Goal: Task Accomplishment & Management: Complete application form

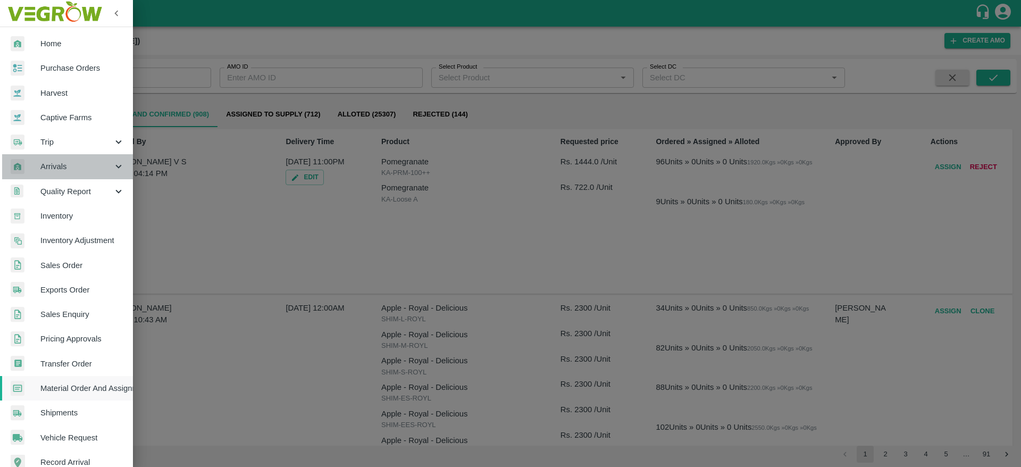
click at [68, 170] on span "Arrivals" at bounding box center [76, 167] width 72 height 12
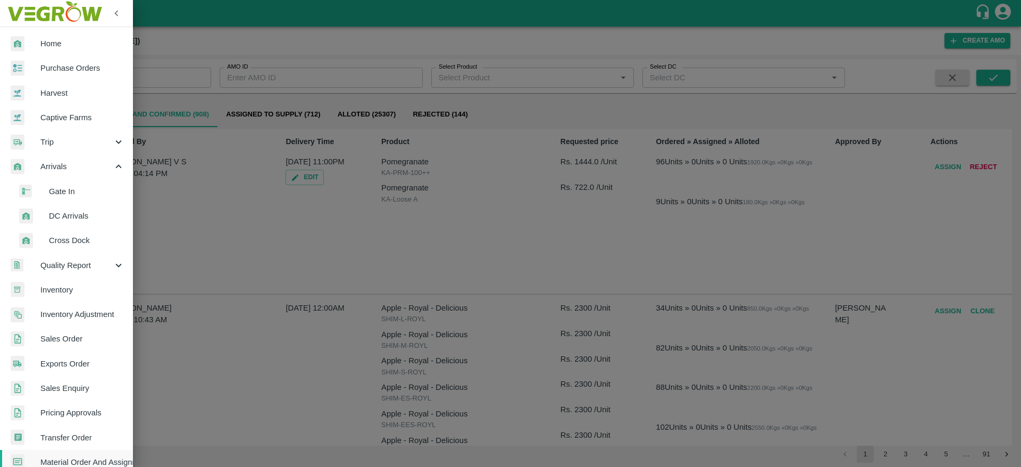
click at [78, 218] on span "DC Arrivals" at bounding box center [87, 216] width 76 height 12
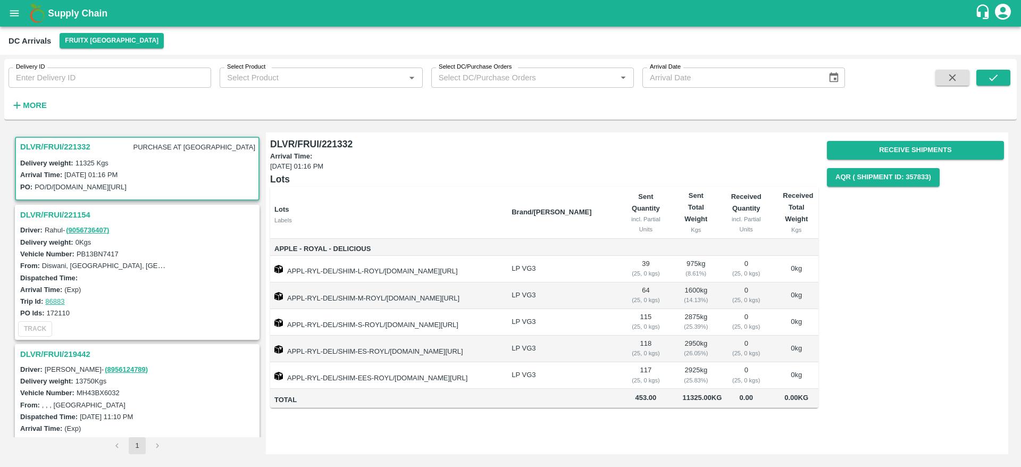
click at [60, 209] on h3 "DLVR/FRUI/221154" at bounding box center [138, 215] width 237 height 14
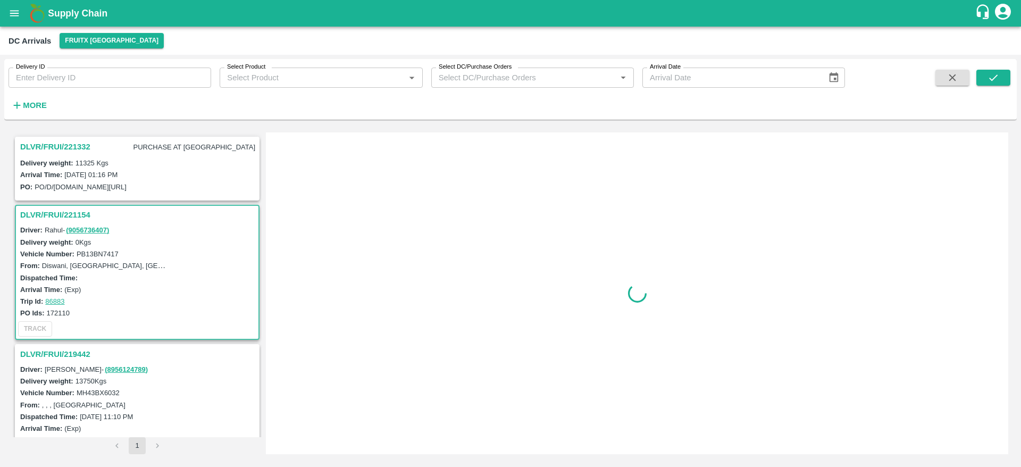
scroll to position [72, 0]
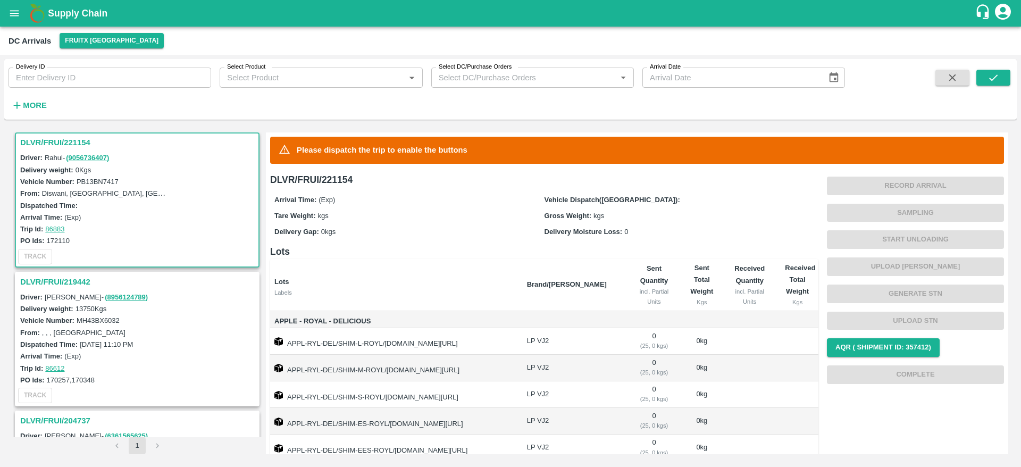
click at [76, 276] on h3 "DLVR/FRUI/219442" at bounding box center [138, 282] width 237 height 14
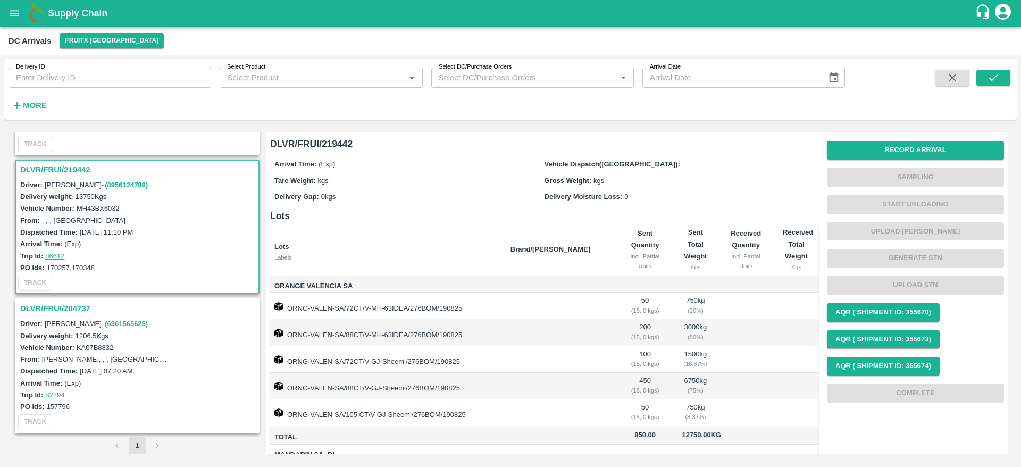
scroll to position [81, 0]
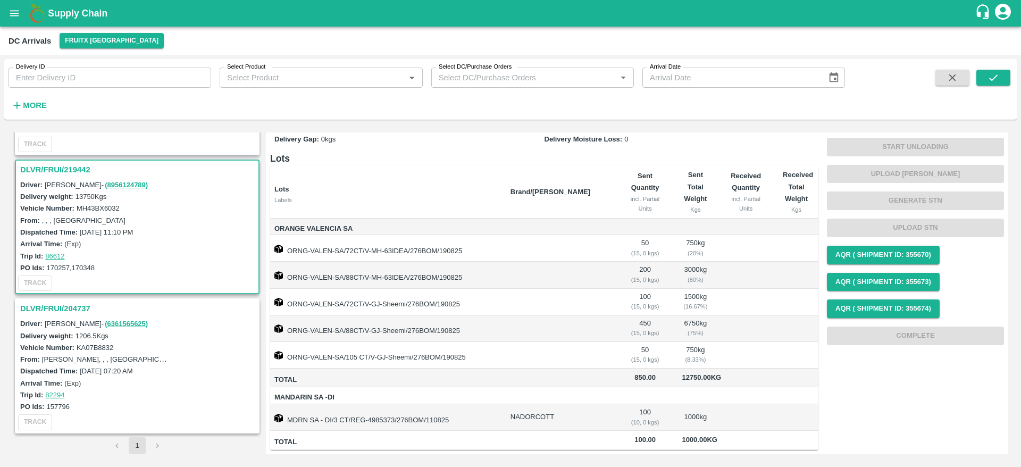
click at [13, 6] on button "open drawer" at bounding box center [14, 13] width 24 height 24
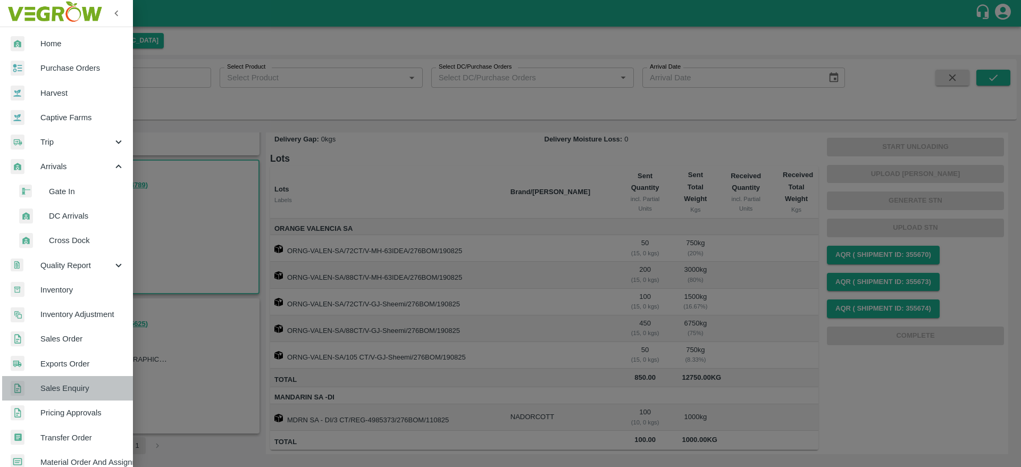
click at [68, 389] on span "Sales Enquiry" at bounding box center [82, 388] width 84 height 12
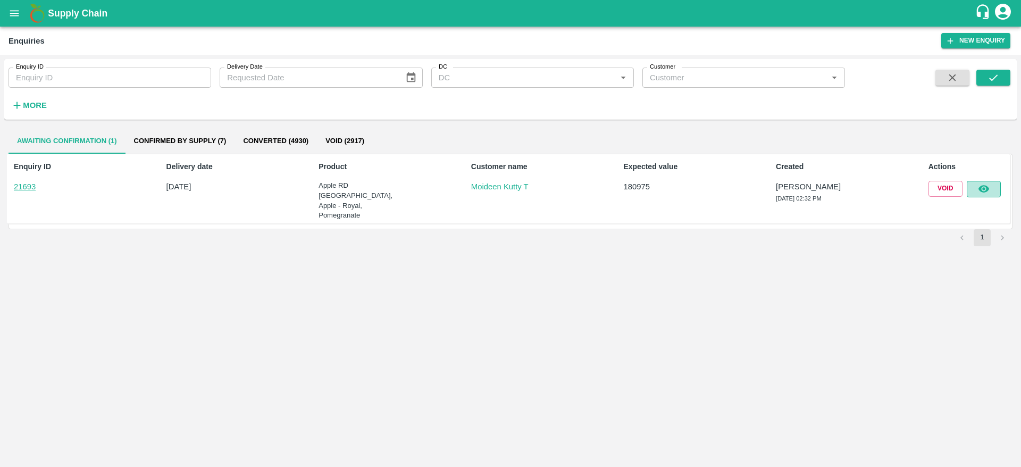
click at [975, 196] on button "button" at bounding box center [984, 189] width 34 height 16
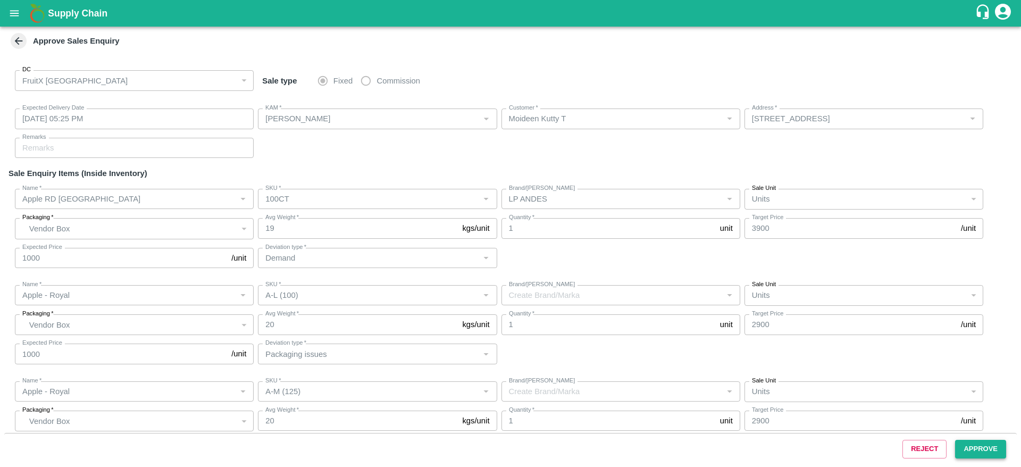
type input "29/08/2025 05:25 PM"
type input "[PERSON_NAME]"
type input "Moideen Kutty T"
type input "19-134/1, TM fruits , Mannarkkad, Palakkad, Kerala, 678582, India"
type input "Apple RD Turkey"
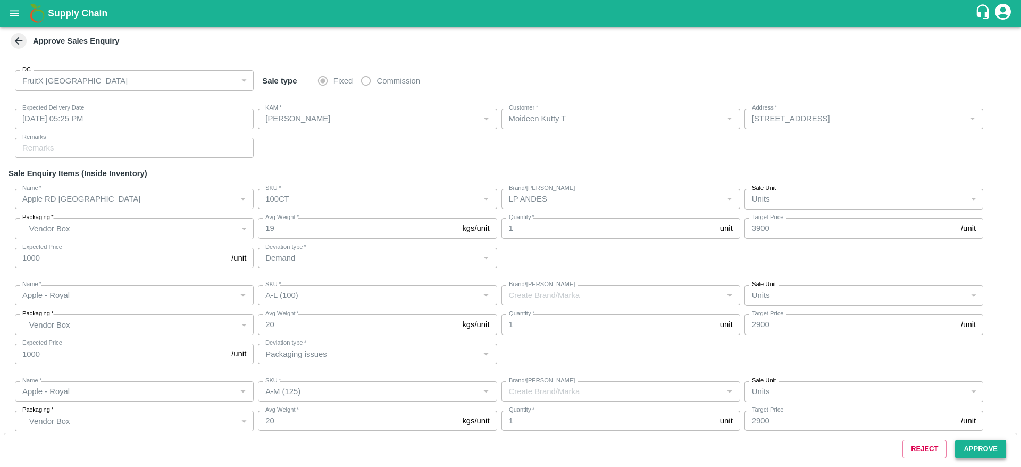
type input "100CT"
type input "LP ANDES"
type input "Demand"
type input "Apple - Royal"
type input "A-L (100)"
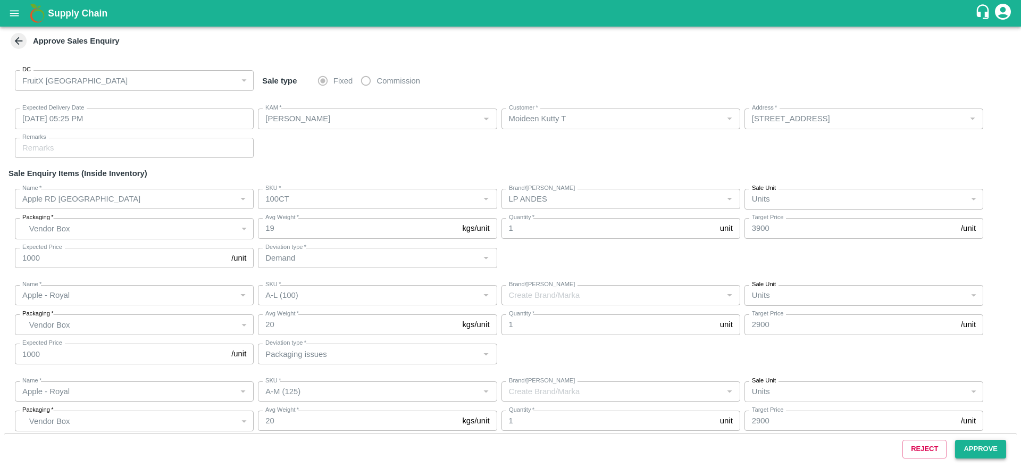
type input "Packaging issues"
type input "Apple - Royal"
type input "A-M (125)"
type input "Packaging issues"
type input "Apple - Royal"
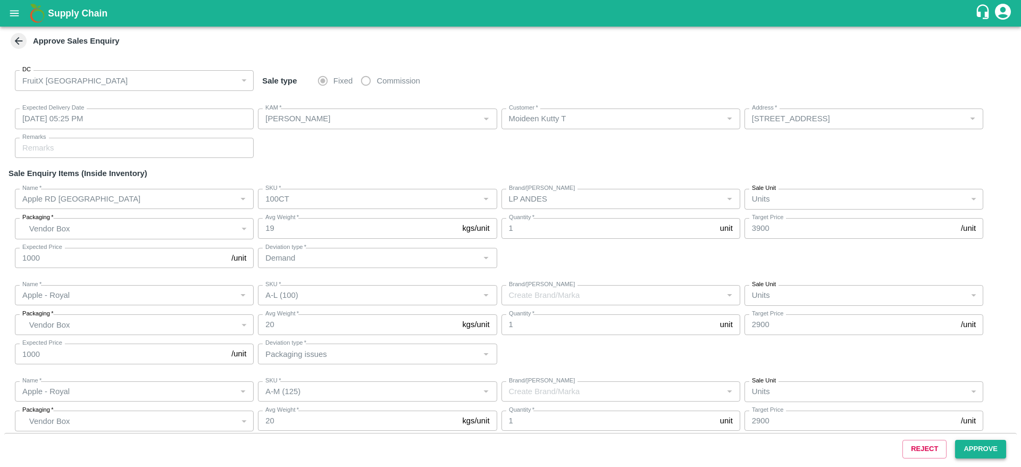
type input "A-M (125)"
type input "Demand"
type input "Apple - Royal"
type input "A-S (150)"
type input "Demand"
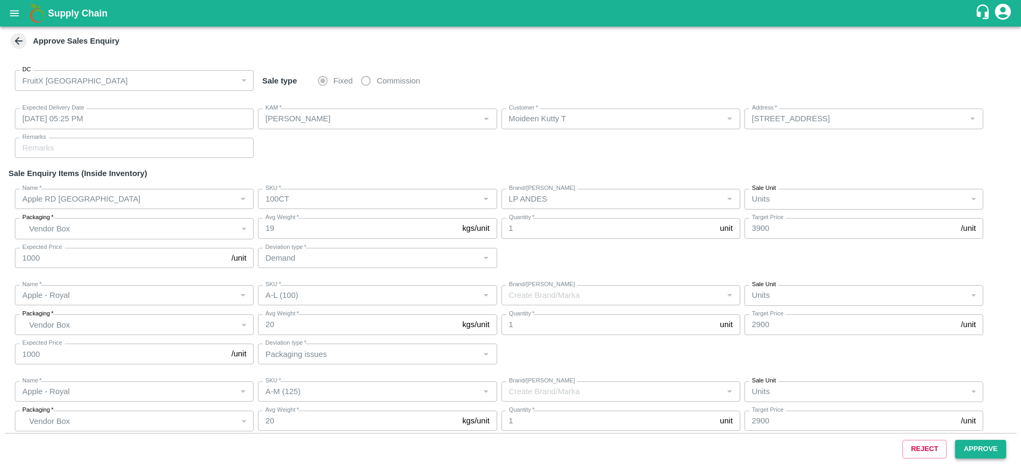
type input "Apple - Royal"
type input "A-S (150)"
type input "Demand"
type input "Apple - Royal"
type input "A-S (150)"
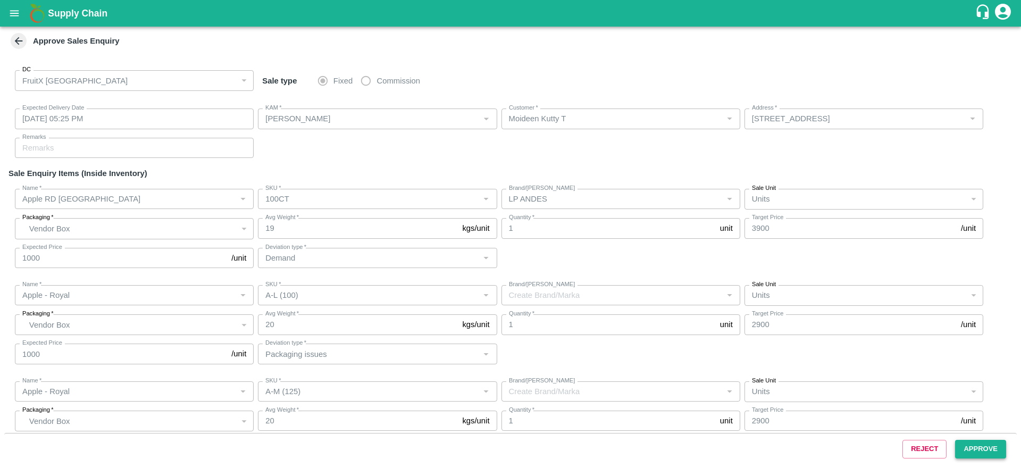
type input "Demand"
type input "Apple - Royal"
type input "A-ES (175)"
type input "Demand"
type input "Apple - Royal"
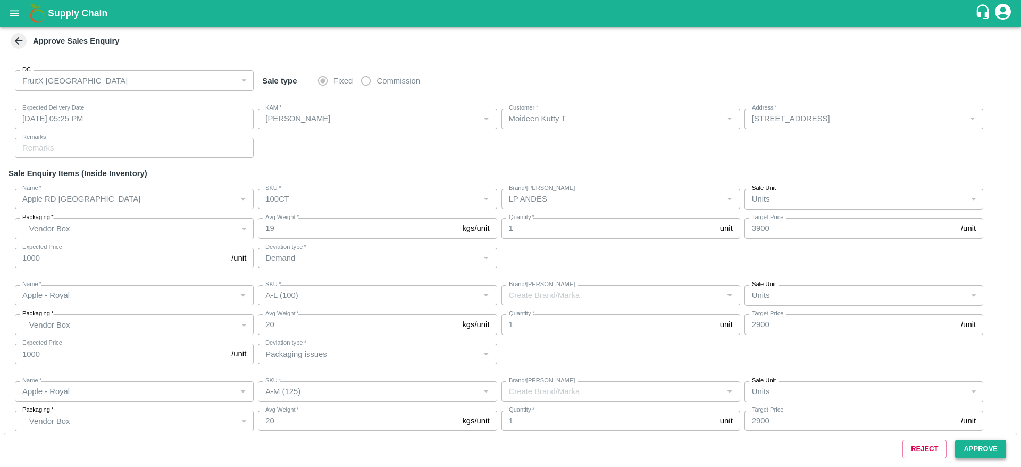
type input "A-ES (175)"
type input "Demand"
type input "Apple - Royal"
type input "A-EES (210/240)"
type input "Demand"
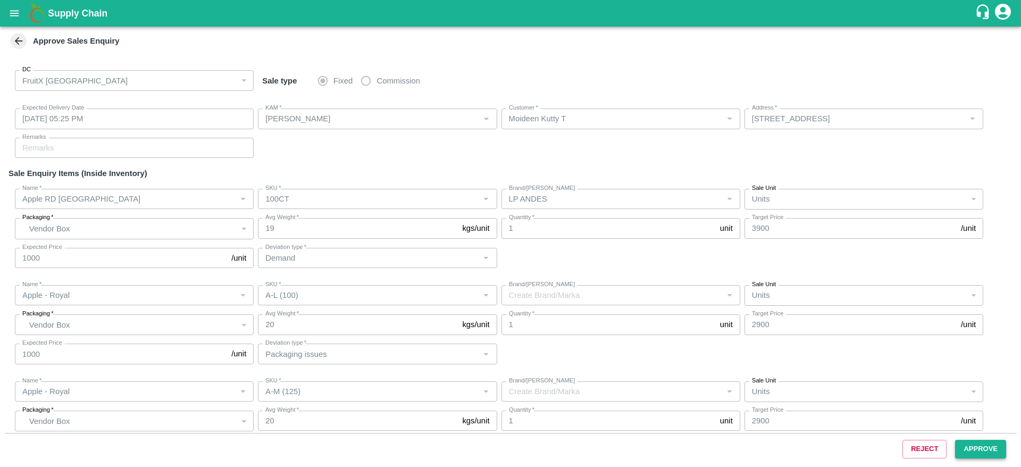
type input "Apple - Royal"
type input "A-EES (210/240)"
type input "Demand"
type input "Apple - Royal"
type input "A-EES (210/240)"
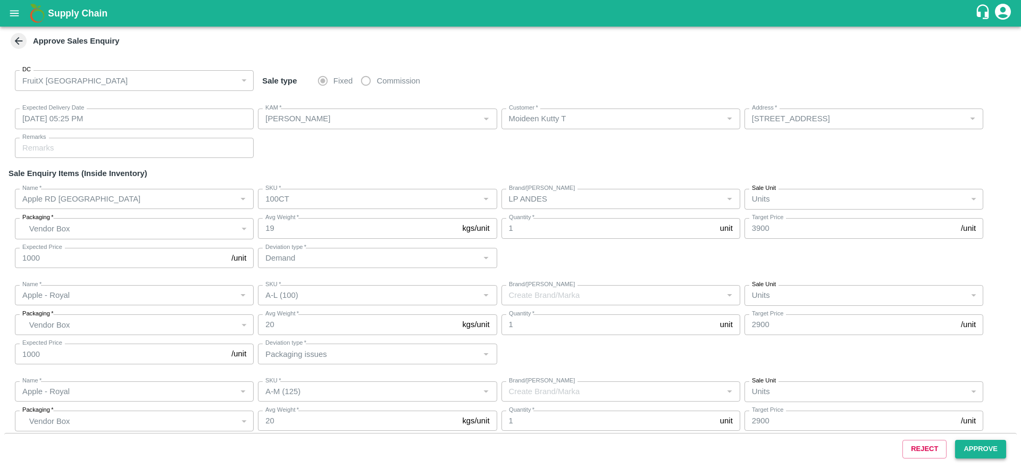
type input "Demand"
type input "Apple - Royal"
type input "A-L (100)"
type input "Demand"
type input "Apple - Royal"
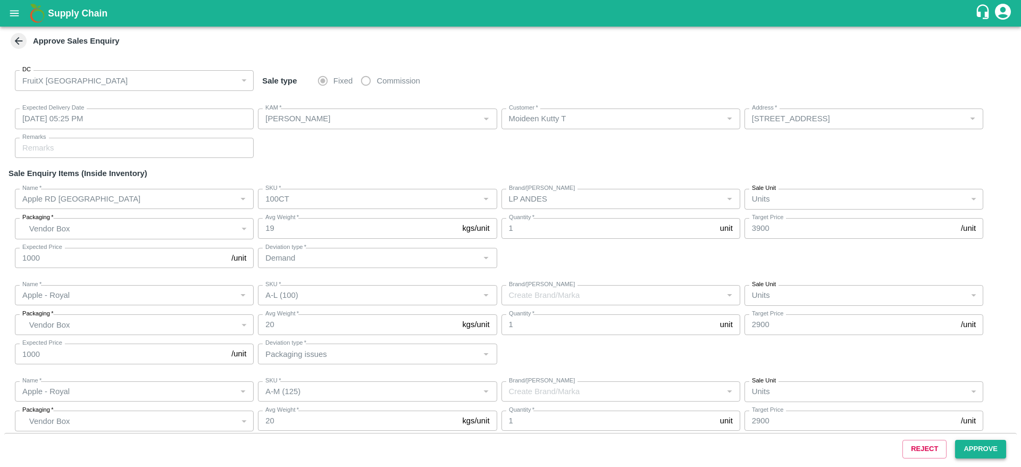
type input "A-M (125)"
type input "Demand"
type input "Apple - Royal"
type input "A-S (150)"
type input "Demand"
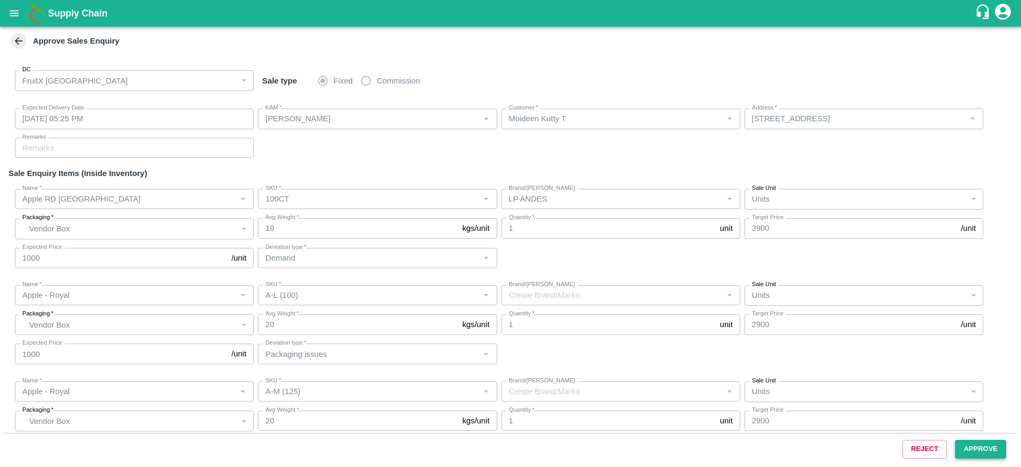
type input "Apple - Royal"
type input "A-EES (210/240)"
type input "Demand"
type input "Apple - Royal"
type input "A-L (100)"
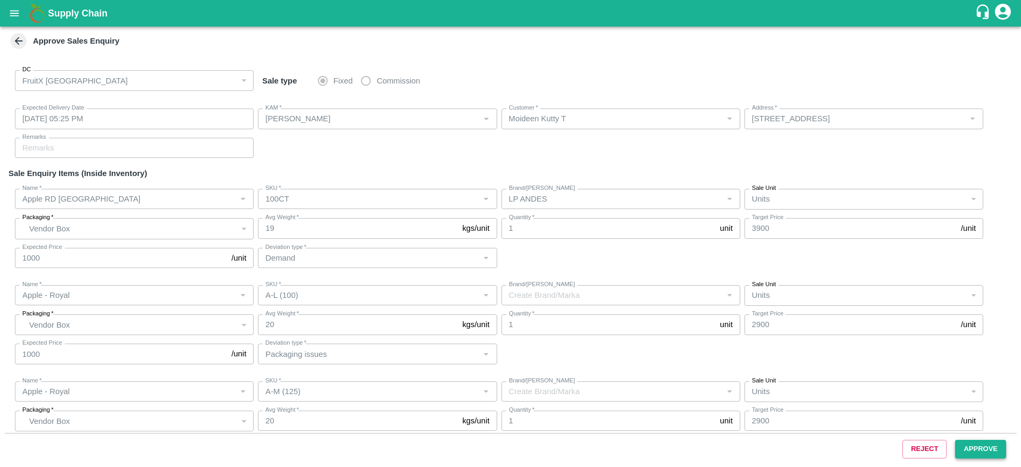
type input "Demand"
type input "Apple - Royal"
type input "A-M (125)"
type input "Demand"
type input "Apple - Royal"
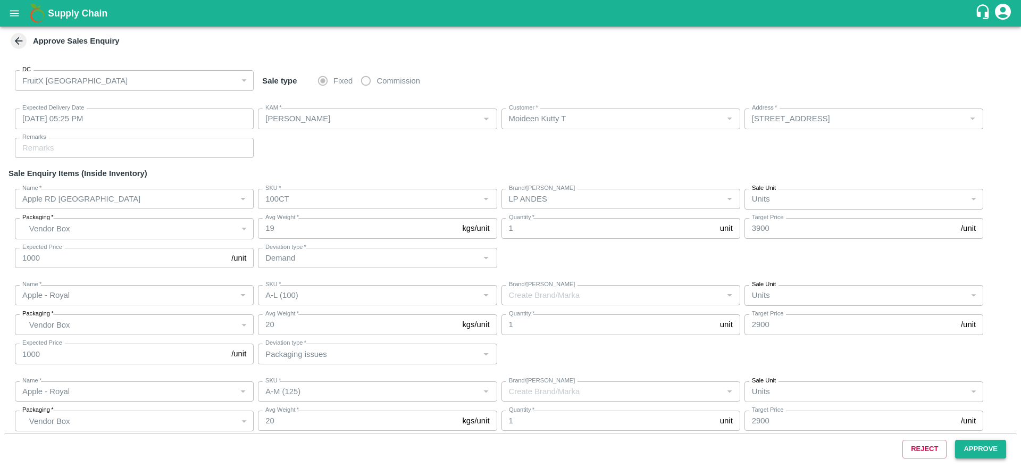
type input "A-S (150)"
type input "Demand"
type input "Apple - Royal"
type input "A-ES (175)"
type input "Demand"
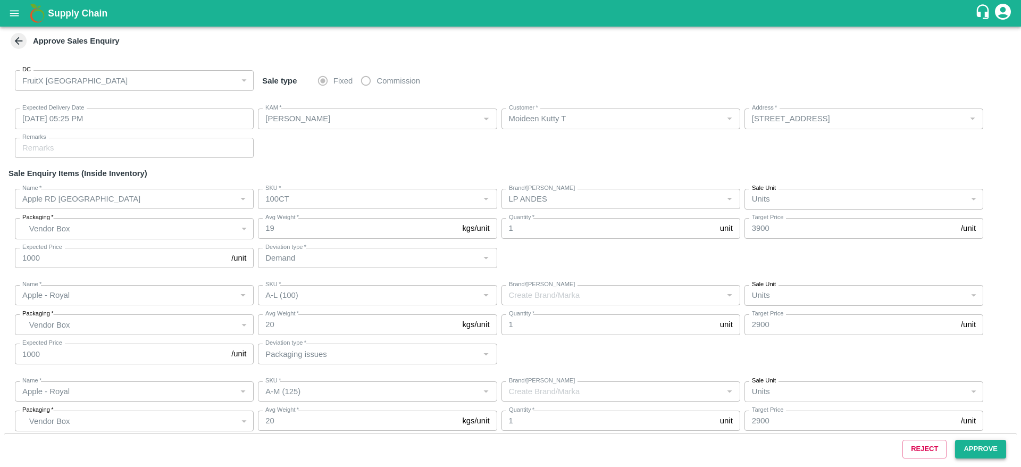
type input "Apple - Royal"
type input "A-EES (210/240)"
type input "Demand"
type input "Apple - Royal"
type input "A-Pitoo (310)"
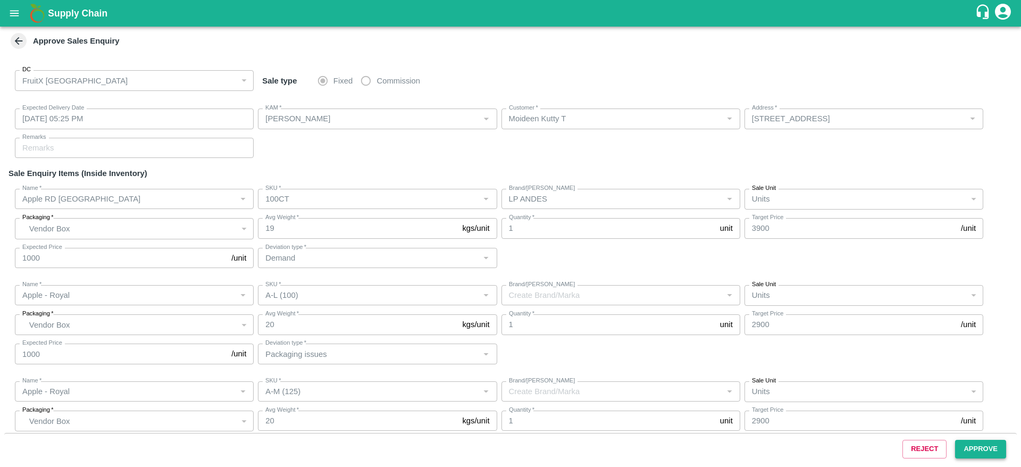
type input "Apple - Royal"
type input "A-Other"
type input "Apple - Royal"
type input "B-M (125)"
type input "Apple - Royal"
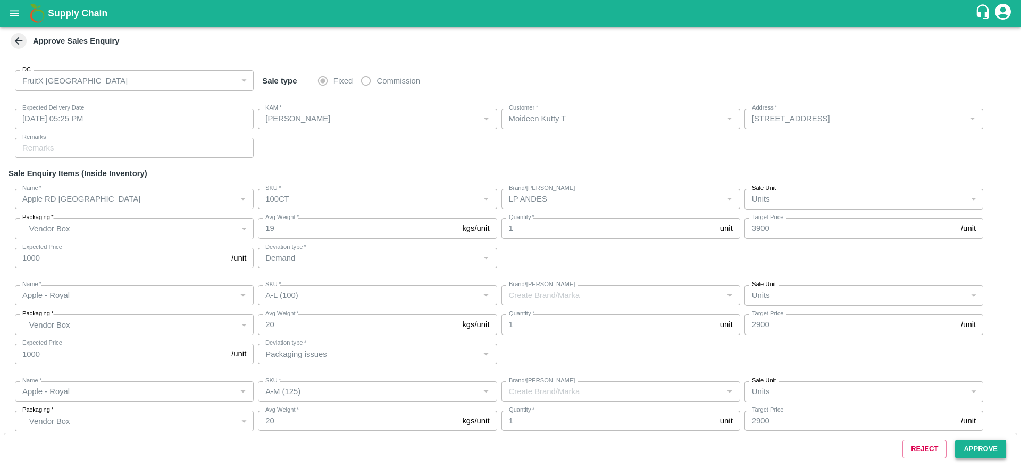
type input "B-EES (210/240)"
type input "Apple - Royal"
type input "A-M (125)"
type input "Demand"
type input "Apple - Royal"
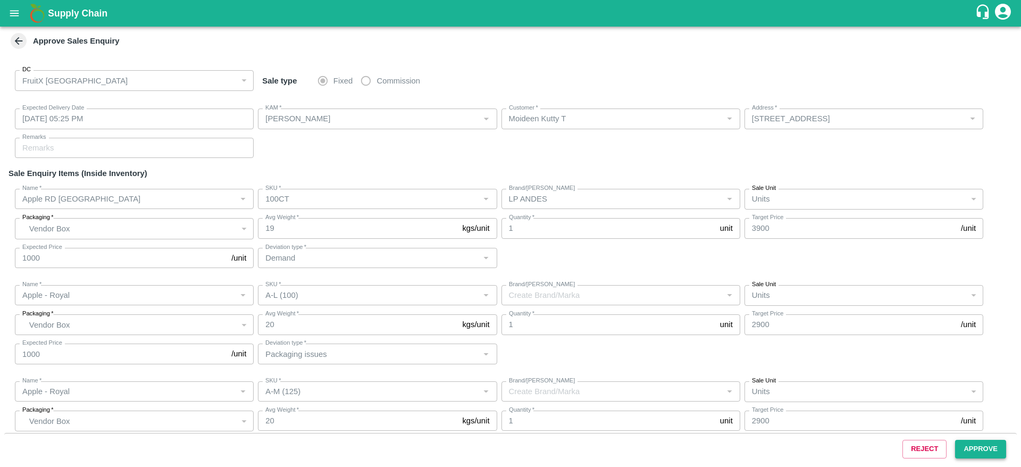
type input "A-S (150)"
type input "Demand"
type input "Apple - Royal"
type input "A-EES (210/240)"
type input "Demand"
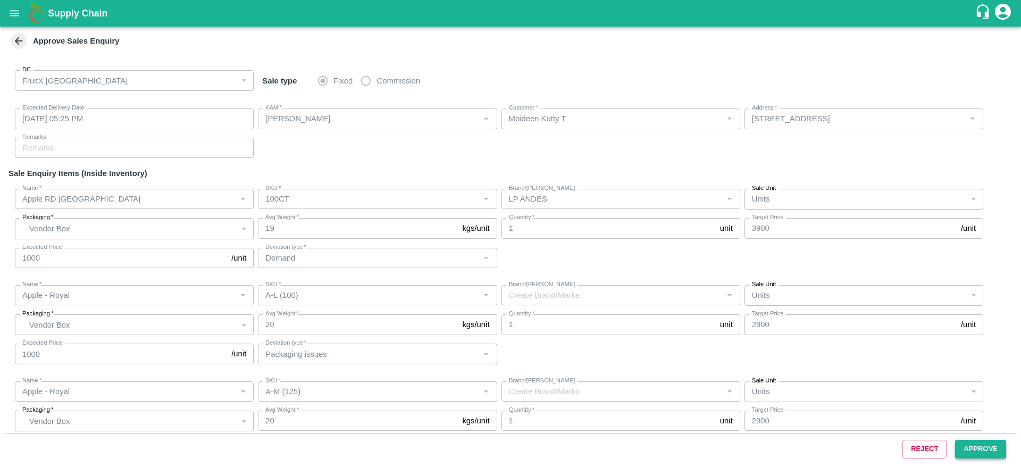
type input "Apple - Royal"
type input "B-M (125)"
type input "Apple - Royal"
type input "A-L (100)"
type input "Demand"
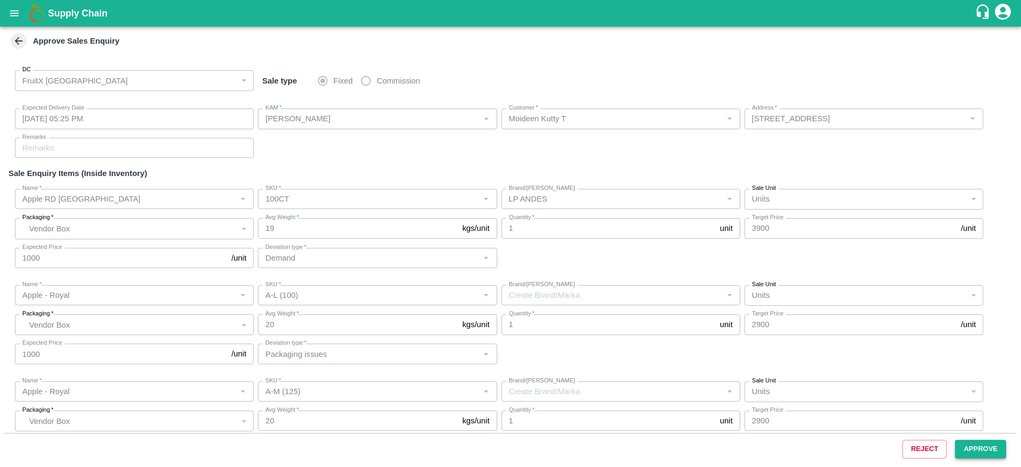
type input "Apple - Royal"
type input "A-S (150)"
type input "Demand"
type input "Apple - Royal"
type input "A-ES (175)"
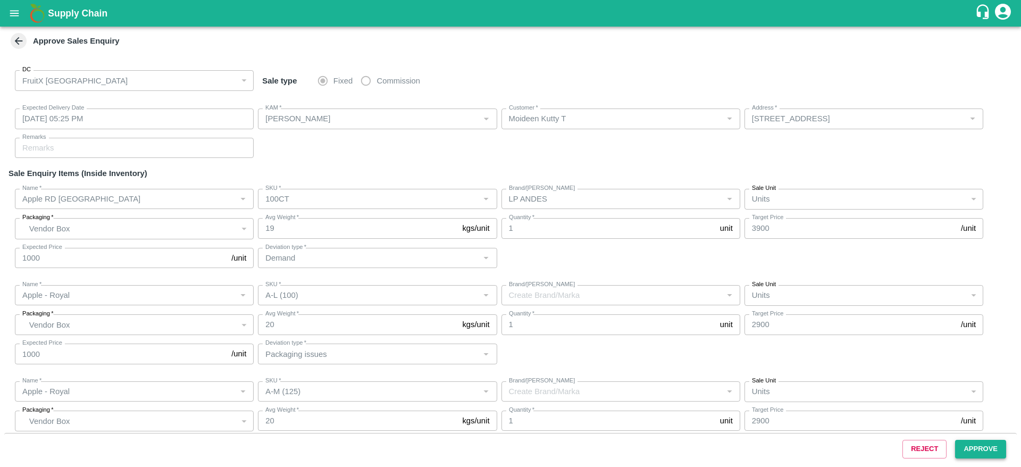
type input "Demand"
type input "Apple - Royal"
type input "A-EES (210/240)"
type input "Demand"
type input "Apple - Royal"
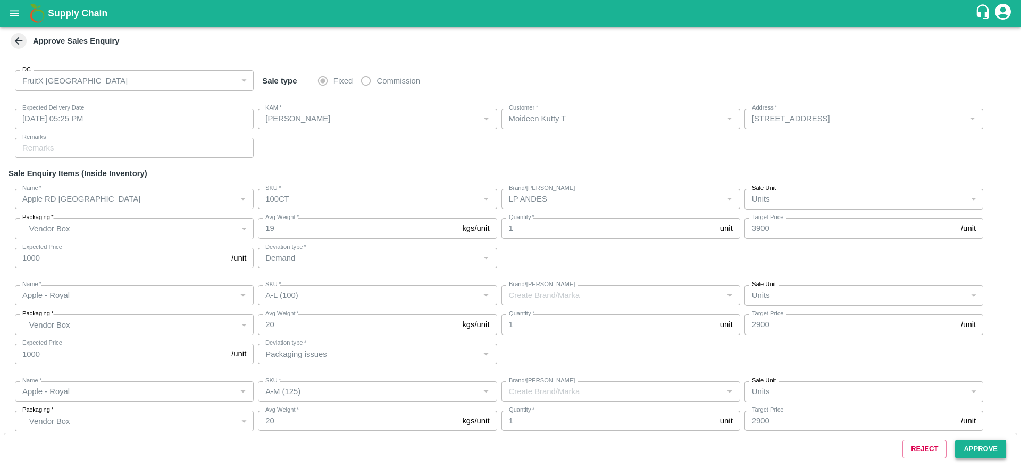
type input "B-M (125)"
type input "Demand"
type input "Apple - Royal"
type input "B-ES (175)"
type input "Demand"
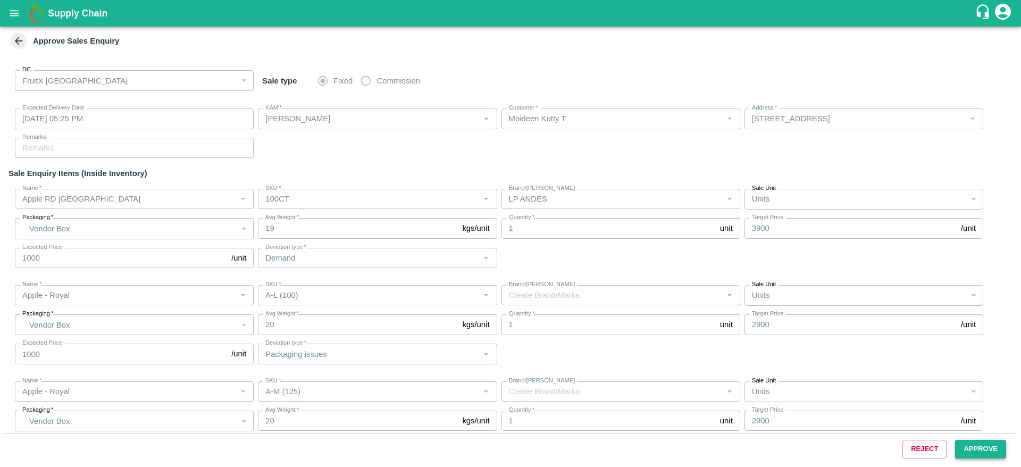
type input "Pomegranate"
type input "MH-RYL-150-180"
type input "MP"
type input "Pomegranate"
type input "MH-RYL-180-220"
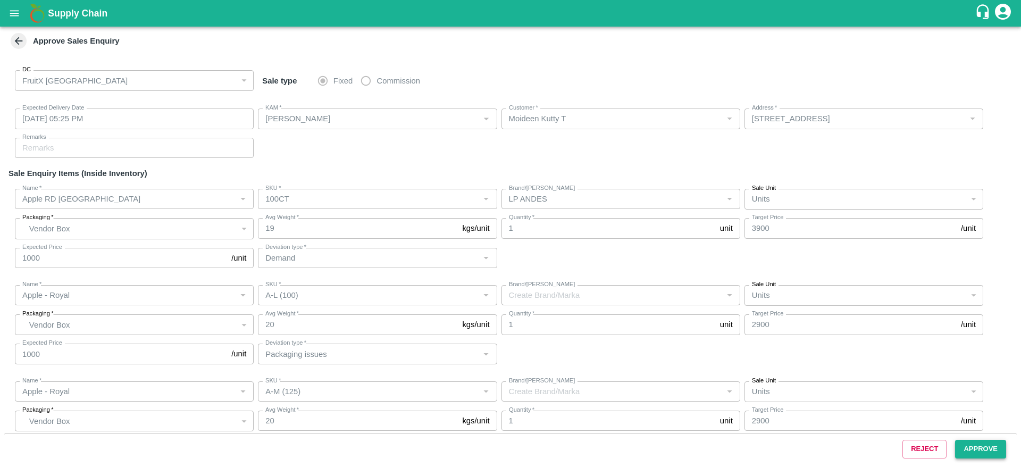
type input "MP"
type input "Pomegranate"
type input "MH-RYL-220-250"
type input "MP"
type input "Pomegranate"
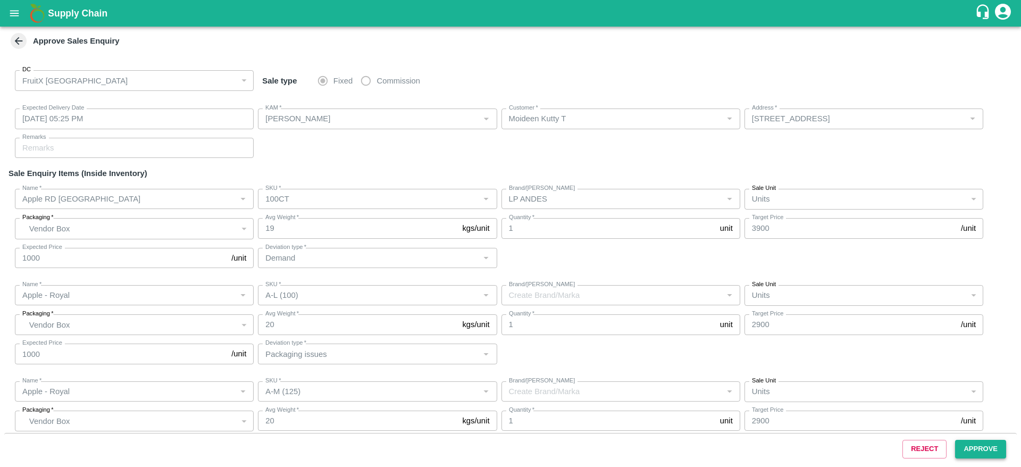
type input "MH-RYL-250-300"
type input "MP"
type input "Pomegranate"
type input "MH-RYL-300-350"
type input "MP"
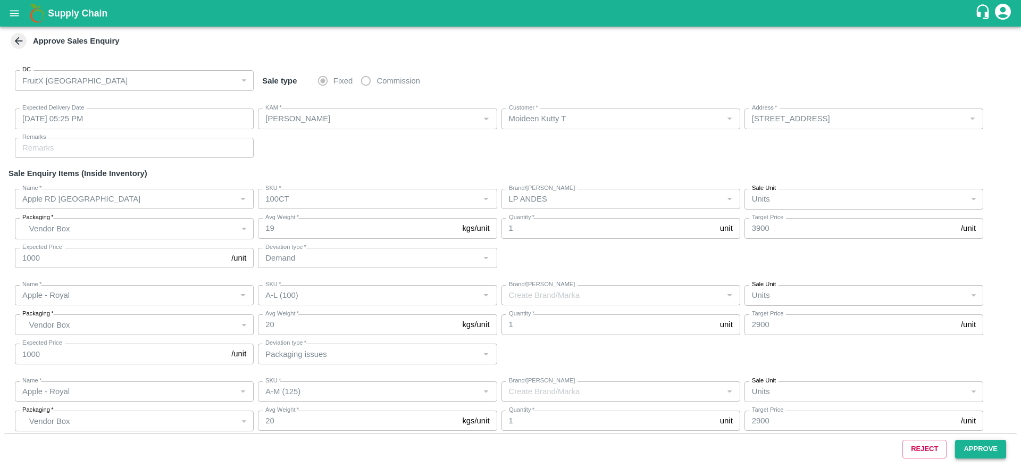
type input "Pomegranate"
type input "KA-Damage Fruit"
type input "LP VG8"
type input "Demand"
click at [988, 445] on button "Approve" at bounding box center [980, 449] width 51 height 19
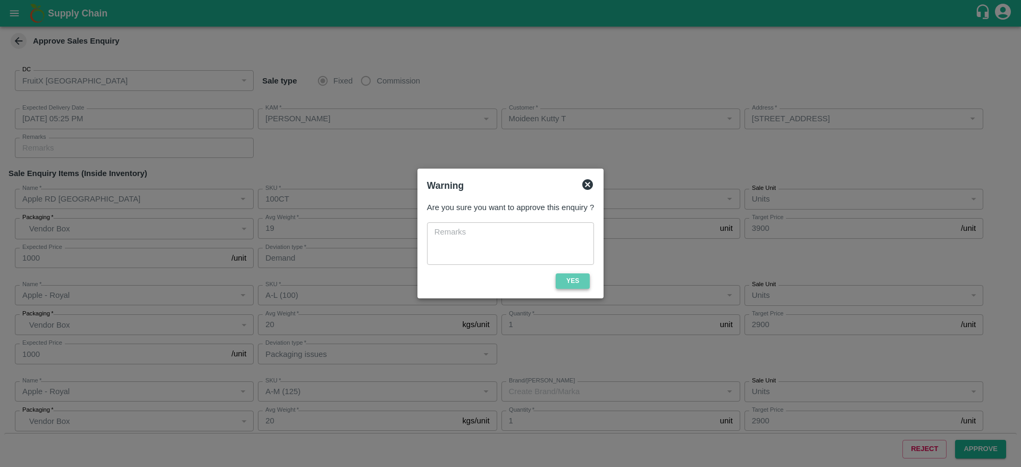
click at [586, 282] on button "Yes" at bounding box center [573, 280] width 34 height 15
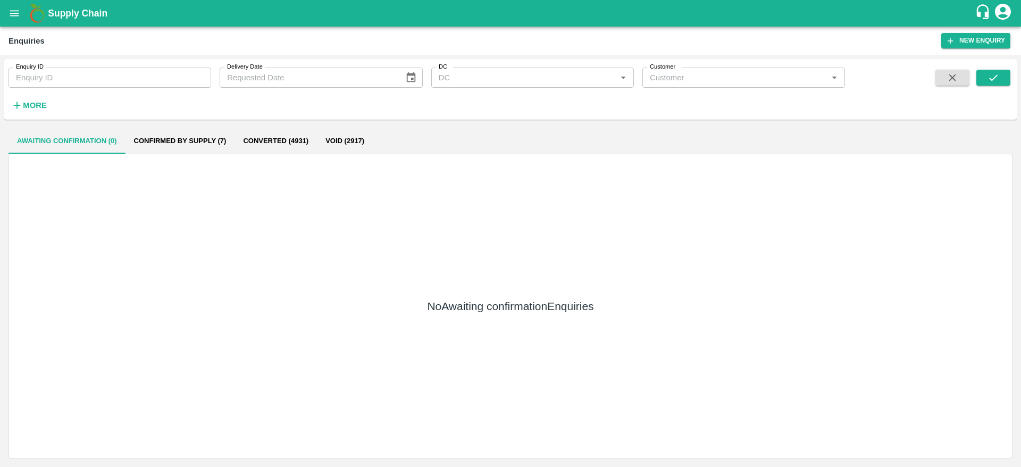
click at [596, 177] on div "No Awaiting confirmation Enquiries" at bounding box center [511, 306] width 1004 height 305
click at [199, 146] on button "Confirmed by supply (7)" at bounding box center [181, 141] width 110 height 26
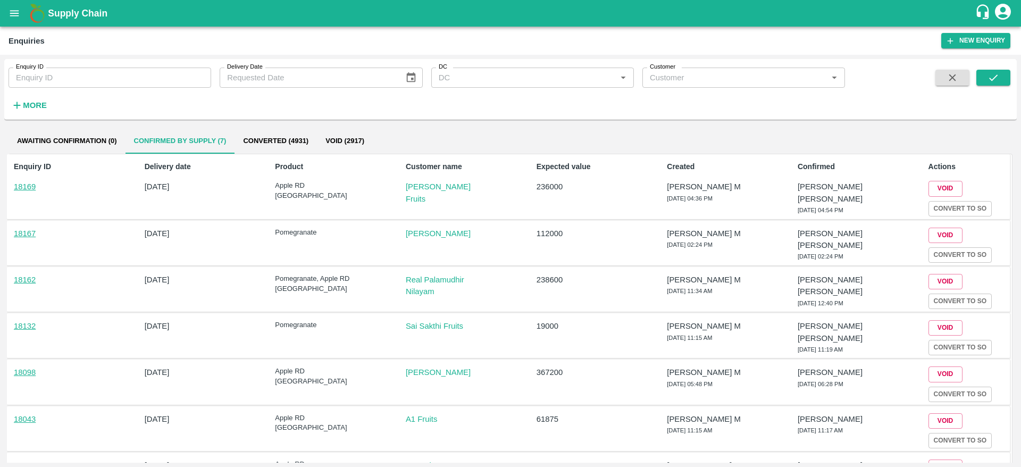
click at [684, 355] on div "18132 15 Jan 2025 Pomegranate Sai Sakthi Fruits 19000 Bharath M 15 Jan 2025, 11…" at bounding box center [508, 335] width 1003 height 45
click at [61, 135] on button "Awaiting confirmation (0)" at bounding box center [67, 141] width 117 height 26
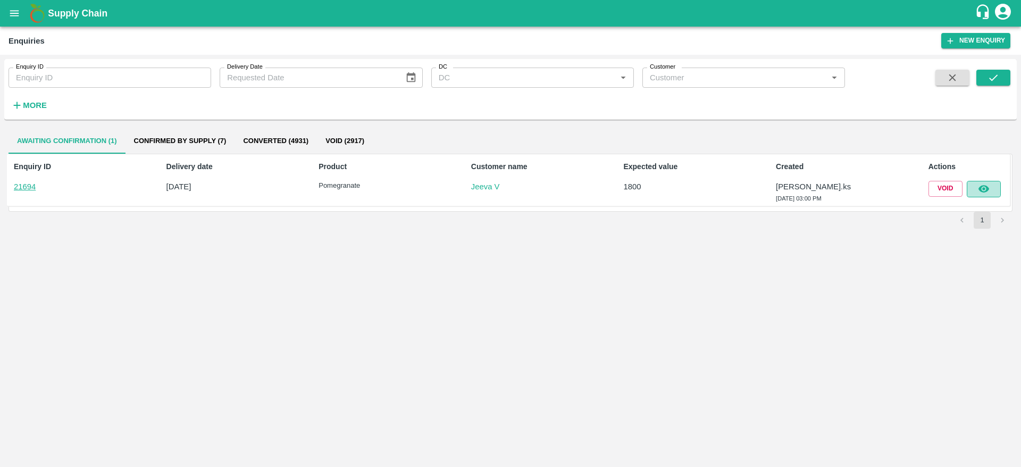
click at [987, 191] on icon "button" at bounding box center [983, 189] width 11 height 7
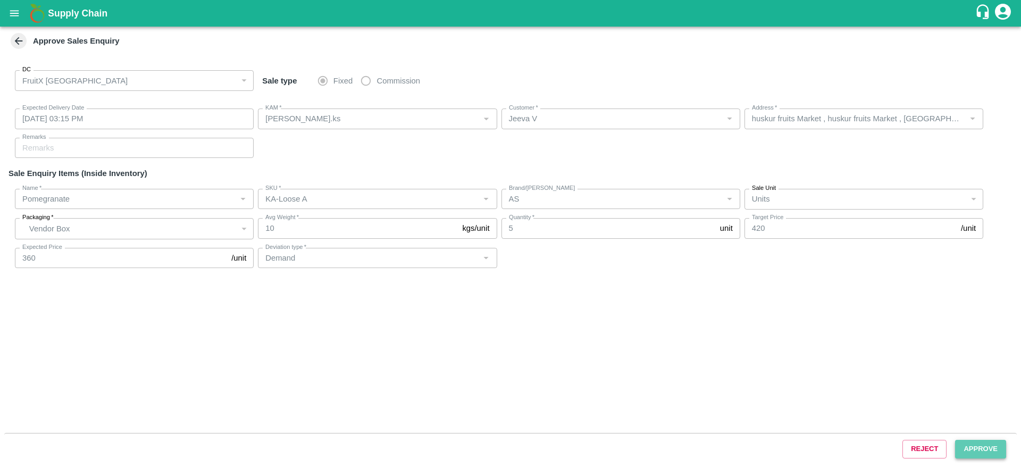
click at [985, 451] on button "Approve" at bounding box center [980, 449] width 51 height 19
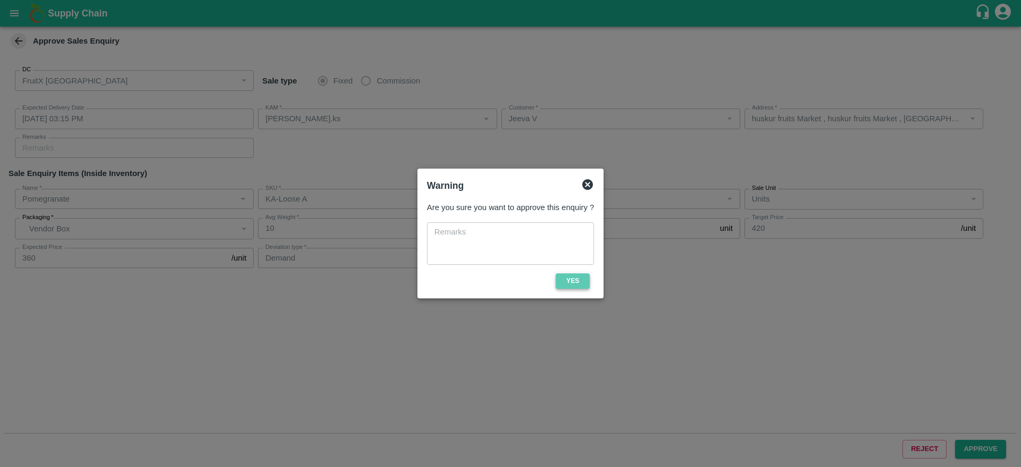
click at [574, 278] on button "Yes" at bounding box center [573, 280] width 34 height 15
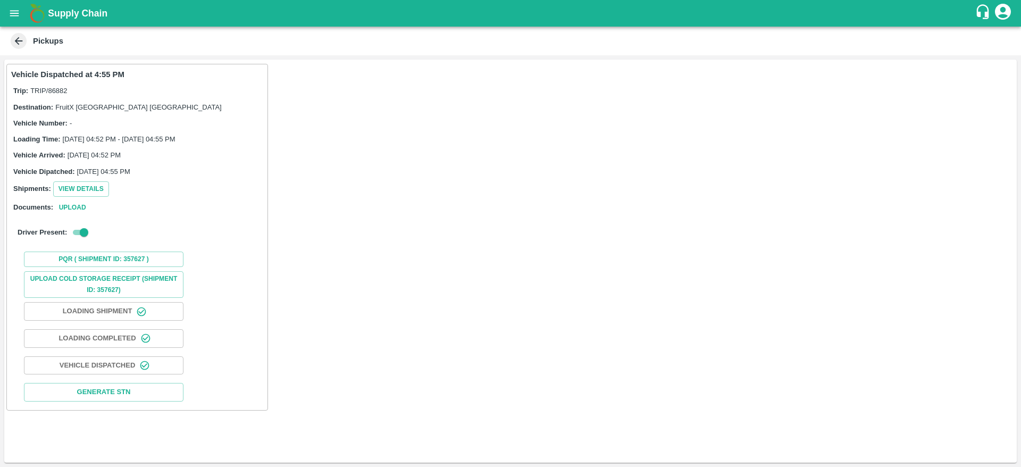
click at [17, 43] on icon at bounding box center [19, 41] width 12 height 12
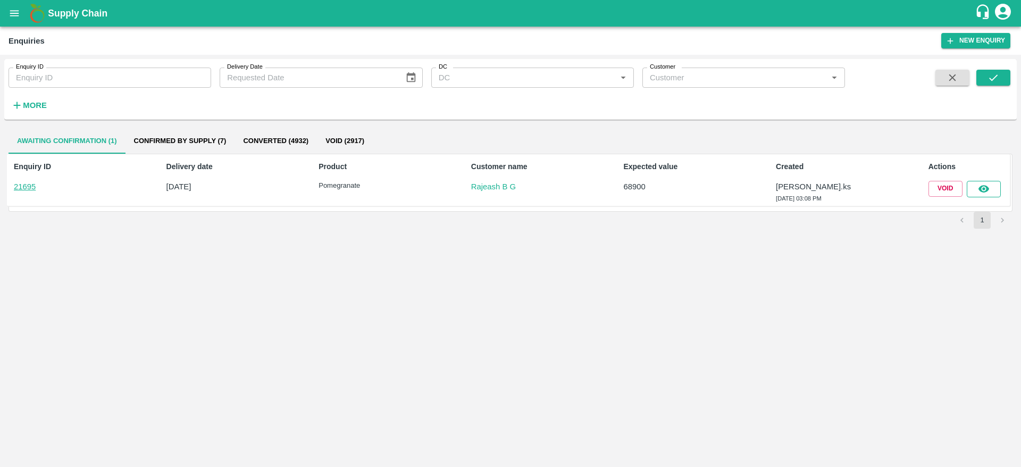
click at [993, 189] on button "button" at bounding box center [984, 189] width 34 height 16
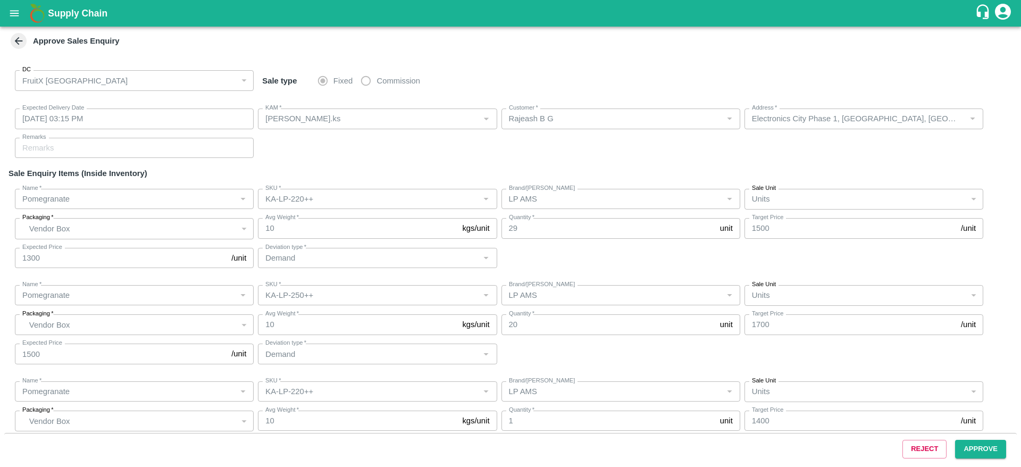
scroll to position [40, 0]
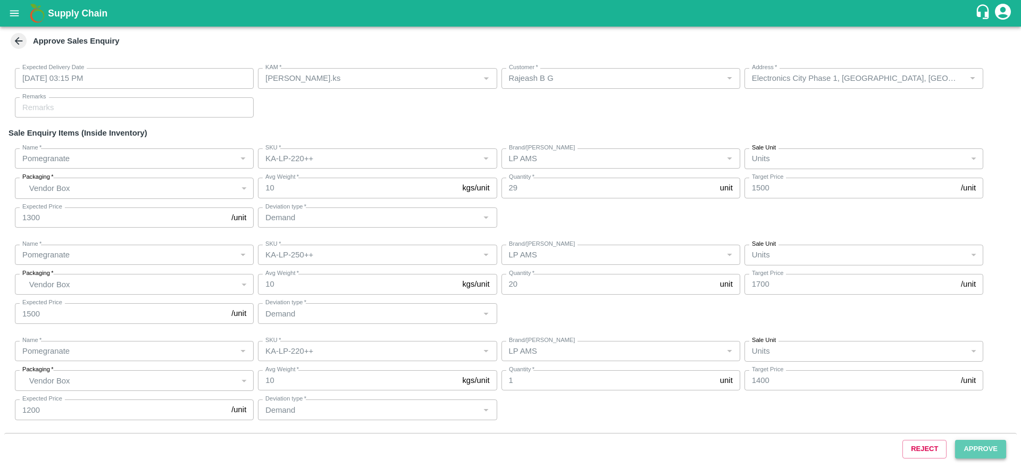
click at [980, 443] on button "Approve" at bounding box center [980, 449] width 51 height 19
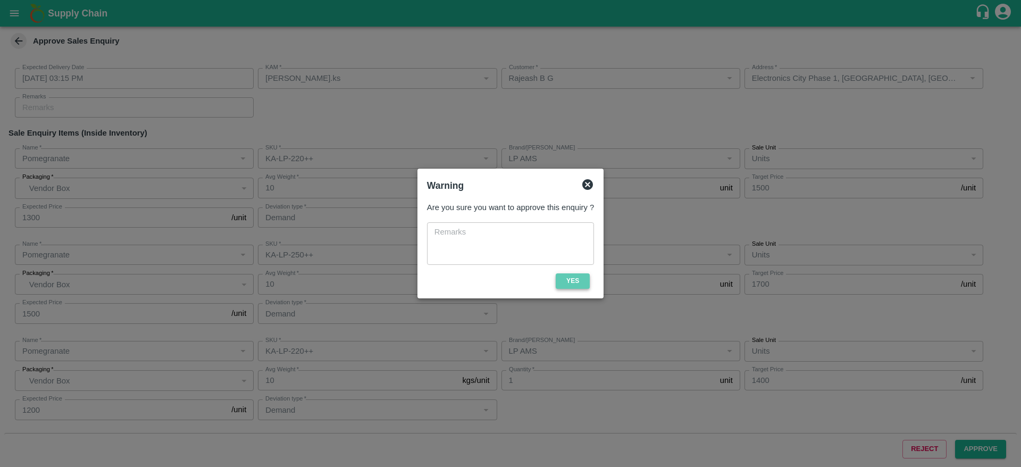
click at [582, 274] on button "Yes" at bounding box center [573, 280] width 34 height 15
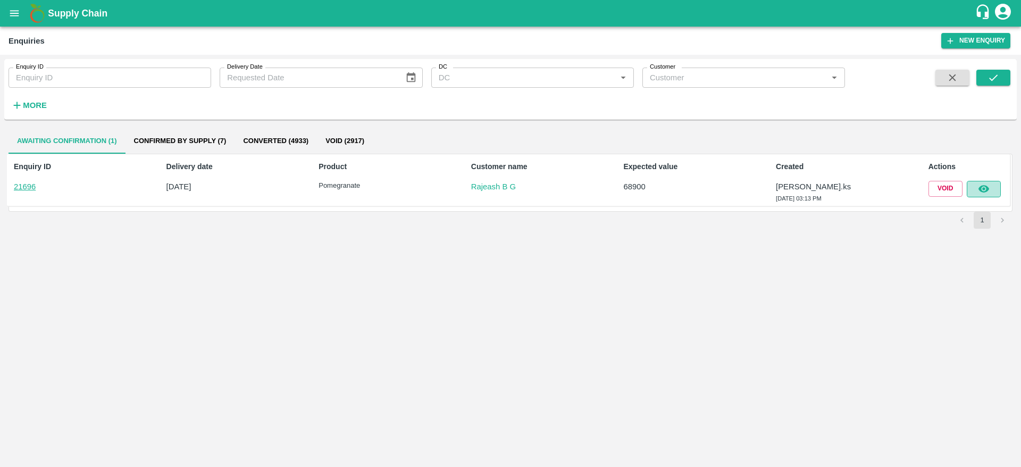
click at [979, 187] on icon "button" at bounding box center [984, 189] width 12 height 12
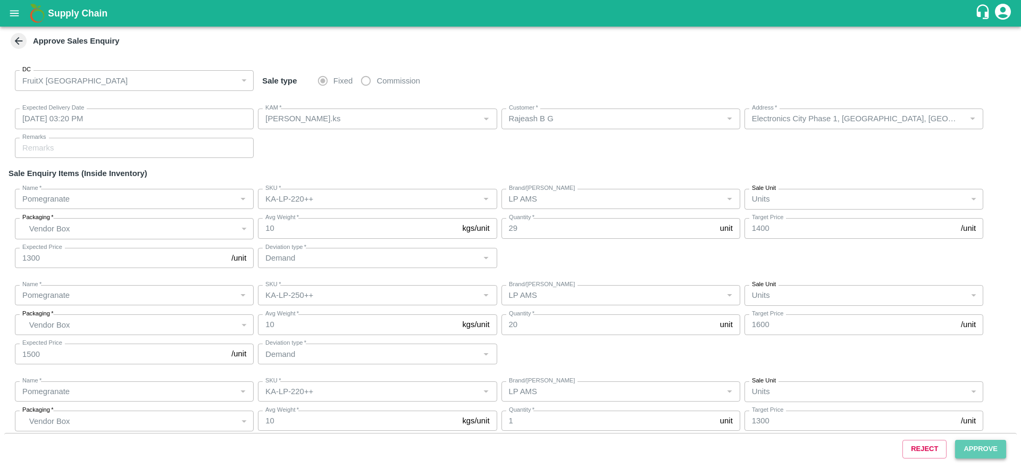
click at [972, 452] on button "Approve" at bounding box center [980, 449] width 51 height 19
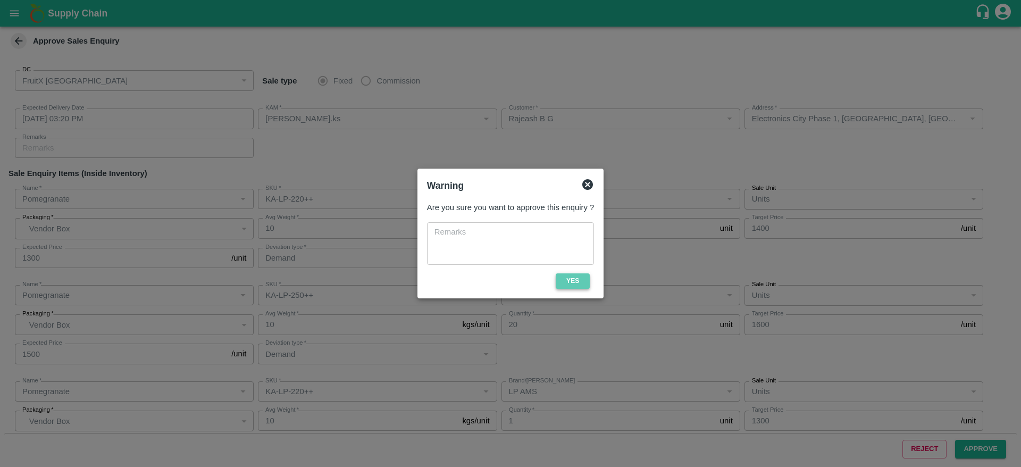
click at [579, 279] on button "Yes" at bounding box center [573, 280] width 34 height 15
